Goal: Download file/media

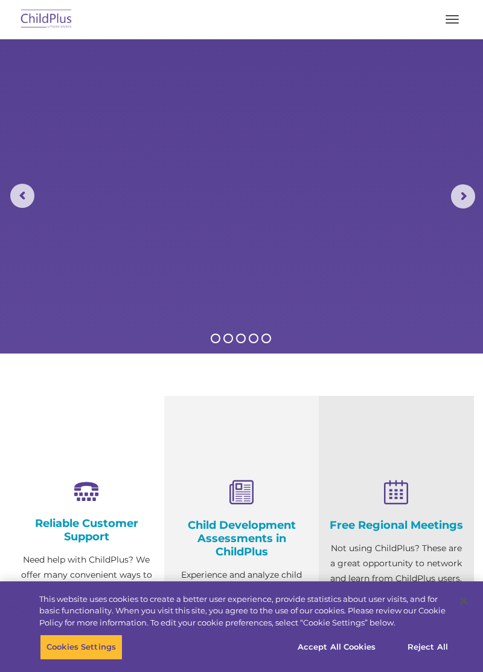
select select "MEDIUM"
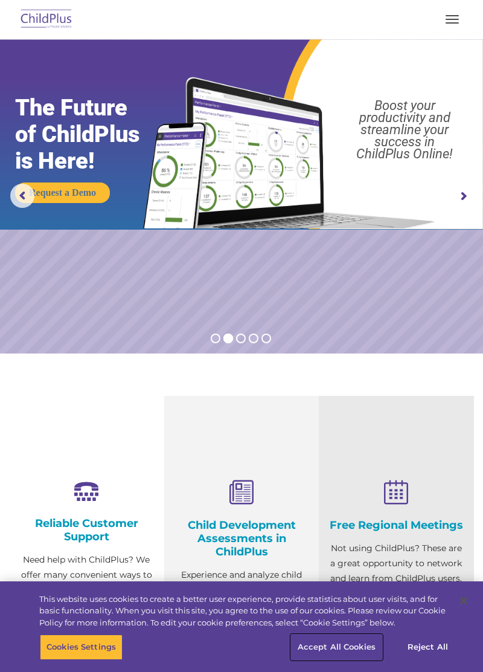
click at [344, 655] on button "Accept All Cookies" at bounding box center [336, 646] width 91 height 25
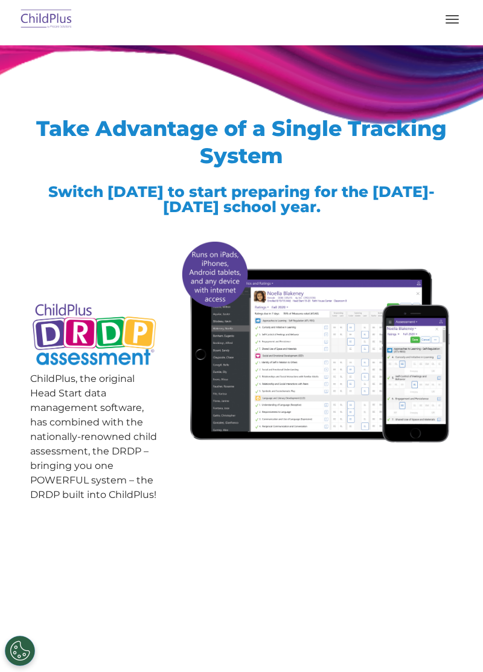
click at [458, 22] on button "button" at bounding box center [452, 19] width 25 height 19
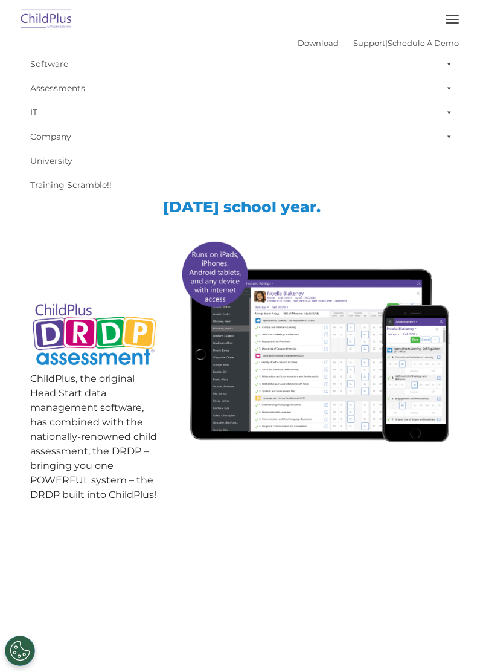
click at [393, 261] on img at bounding box center [315, 341] width 276 height 211
click at [302, 44] on link "Download" at bounding box center [318, 43] width 41 height 10
